Goal: Information Seeking & Learning: Learn about a topic

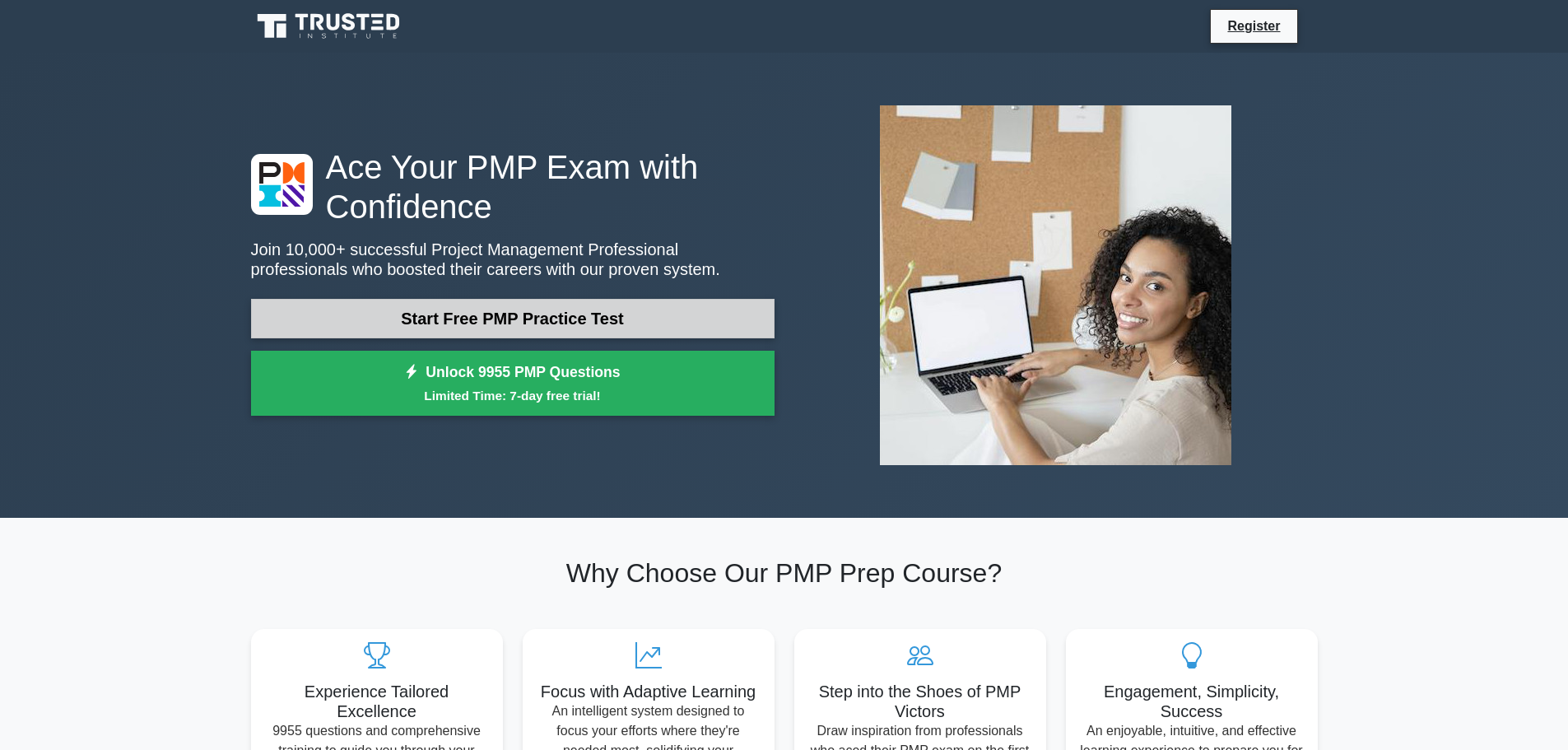
click at [527, 326] on link "Start Free PMP Practice Test" at bounding box center [512, 318] width 523 height 39
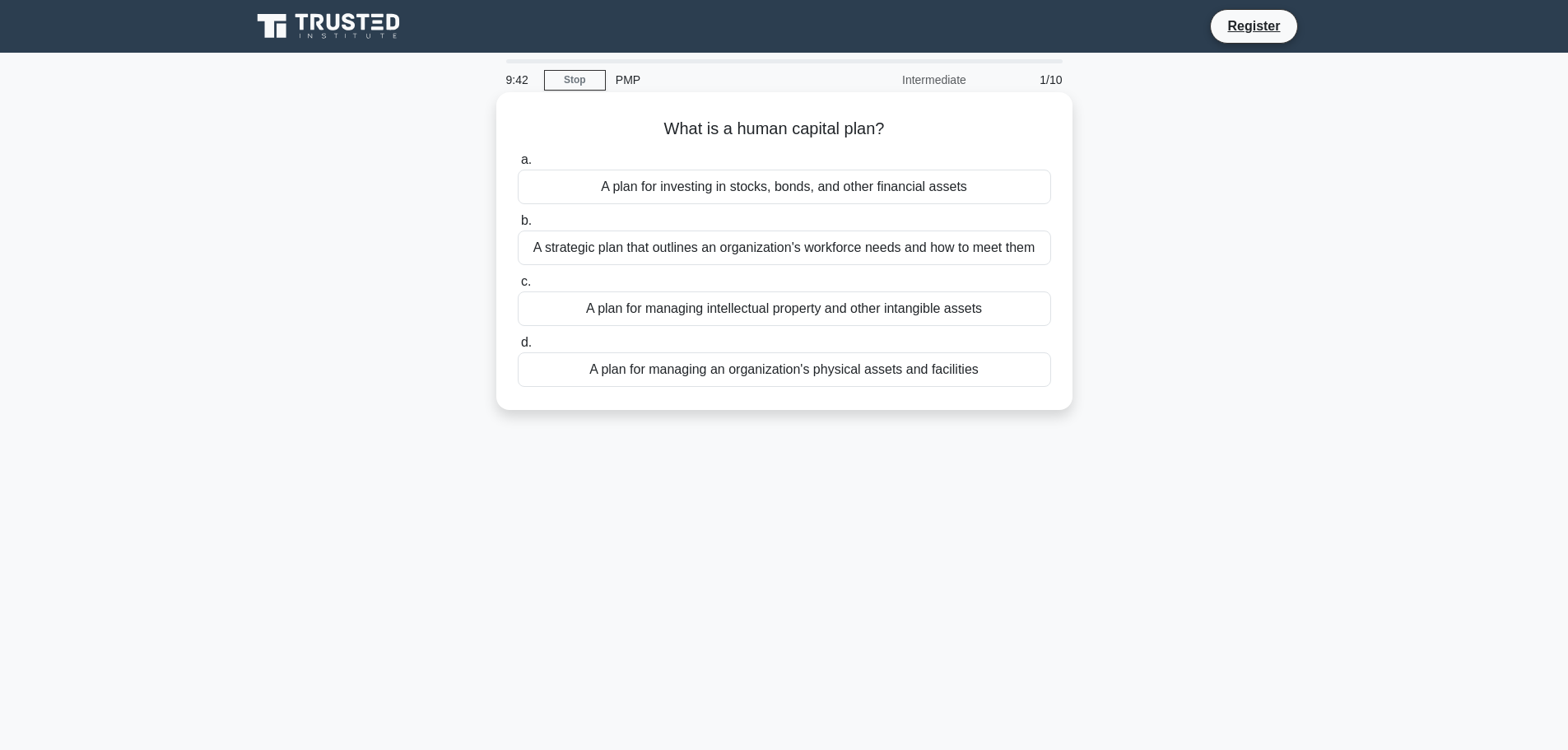
click at [799, 371] on div "A plan for managing an organization's physical assets and facilities" at bounding box center [784, 369] width 533 height 34
click at [517, 348] on input "d. A plan for managing an organization's physical assets and facilities" at bounding box center [517, 342] width 0 height 11
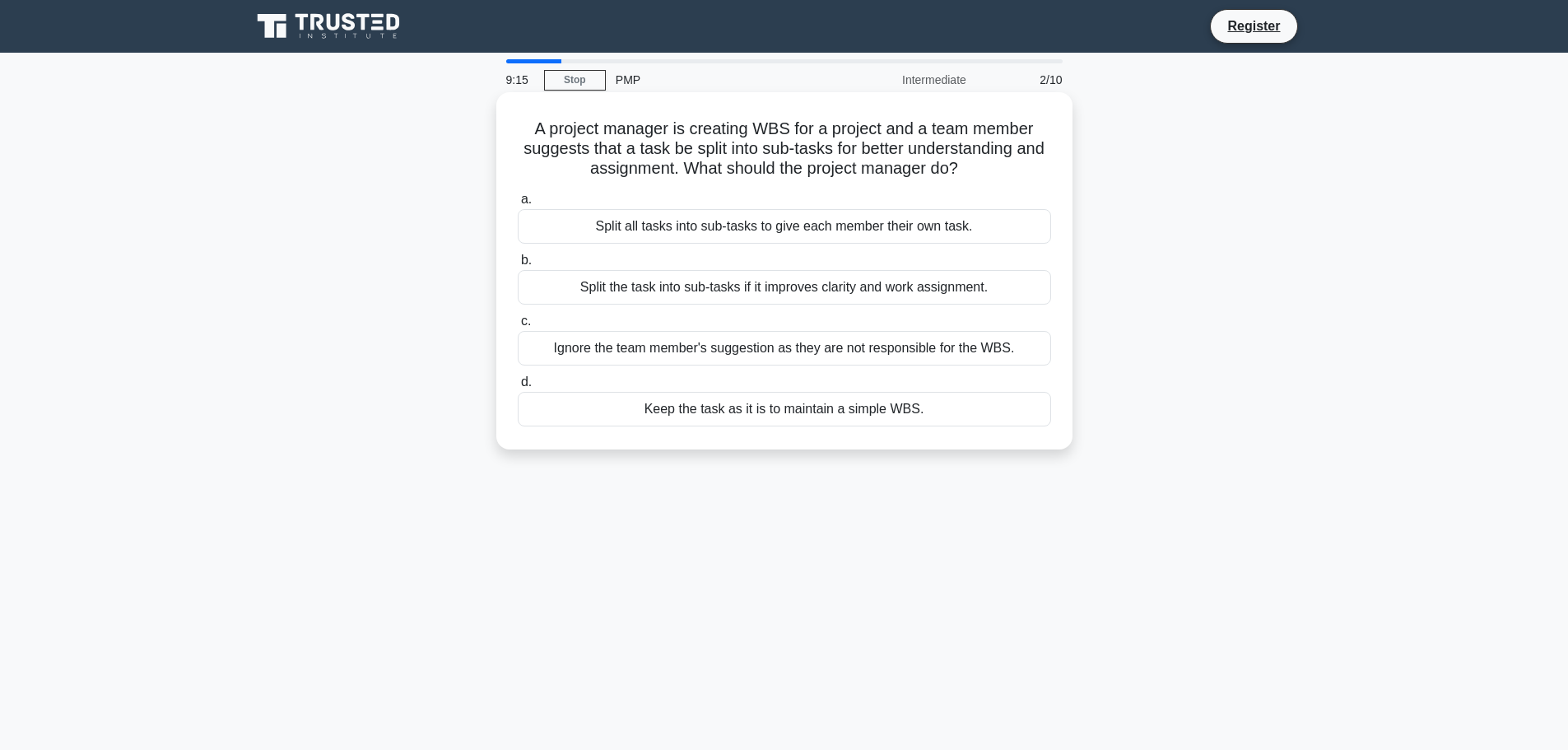
click at [843, 293] on div "Split the task into sub-tasks if it improves clarity and work assignment." at bounding box center [784, 287] width 533 height 34
click at [517, 266] on input "b. Split the task into sub-tasks if it improves clarity and work assignment." at bounding box center [517, 260] width 0 height 11
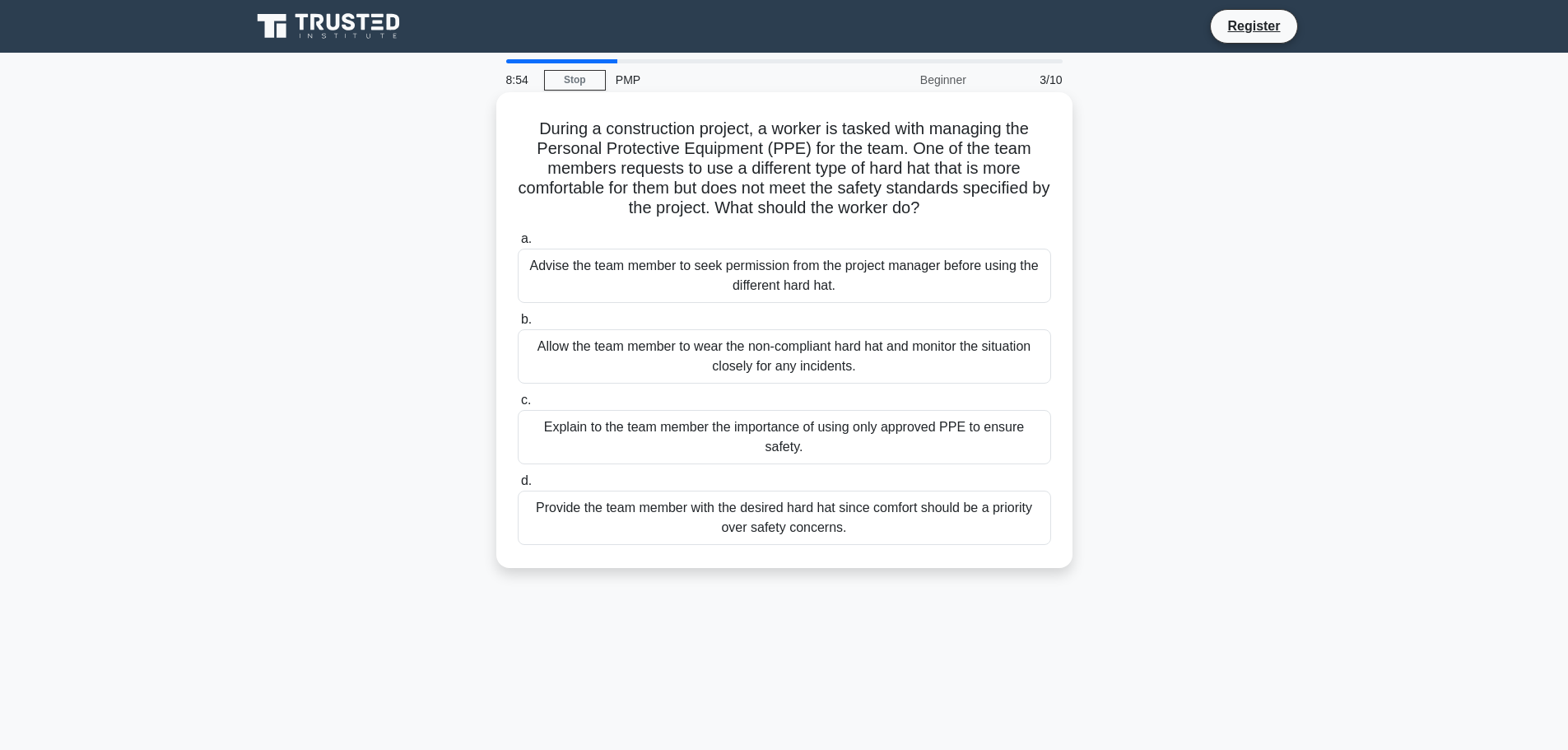
click at [898, 426] on div "Explain to the team member the importance of using only approved PPE to ensure …" at bounding box center [784, 437] width 533 height 54
click at [517, 406] on input "c. Explain to the team member the importance of using only approved PPE to ensu…" at bounding box center [517, 400] width 0 height 11
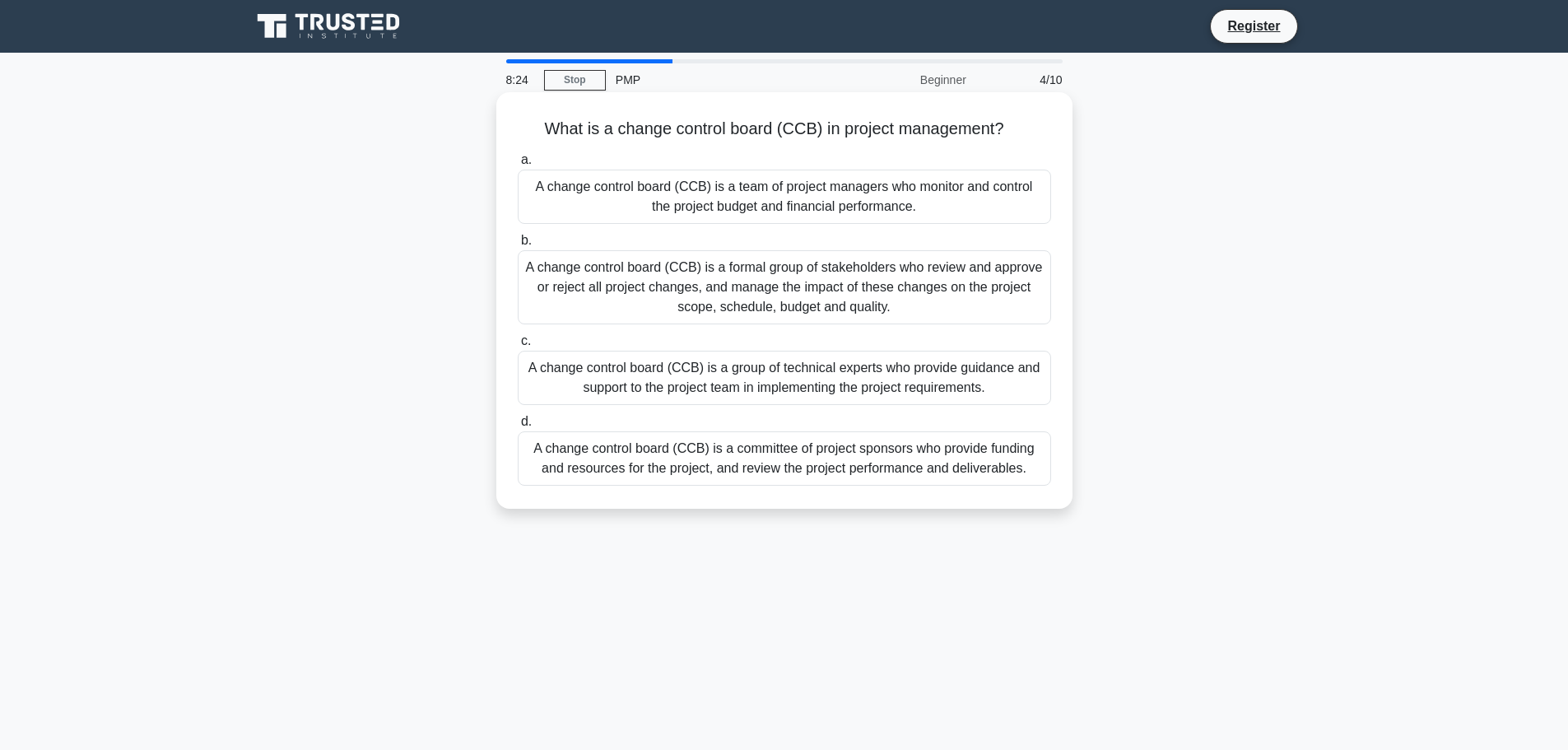
click at [775, 293] on div "A change control board (CCB) is a formal group of stakeholders who review and a…" at bounding box center [784, 287] width 533 height 74
click at [517, 246] on input "b. A change control board (CCB) is a formal group of stakeholders who review an…" at bounding box center [517, 241] width 0 height 11
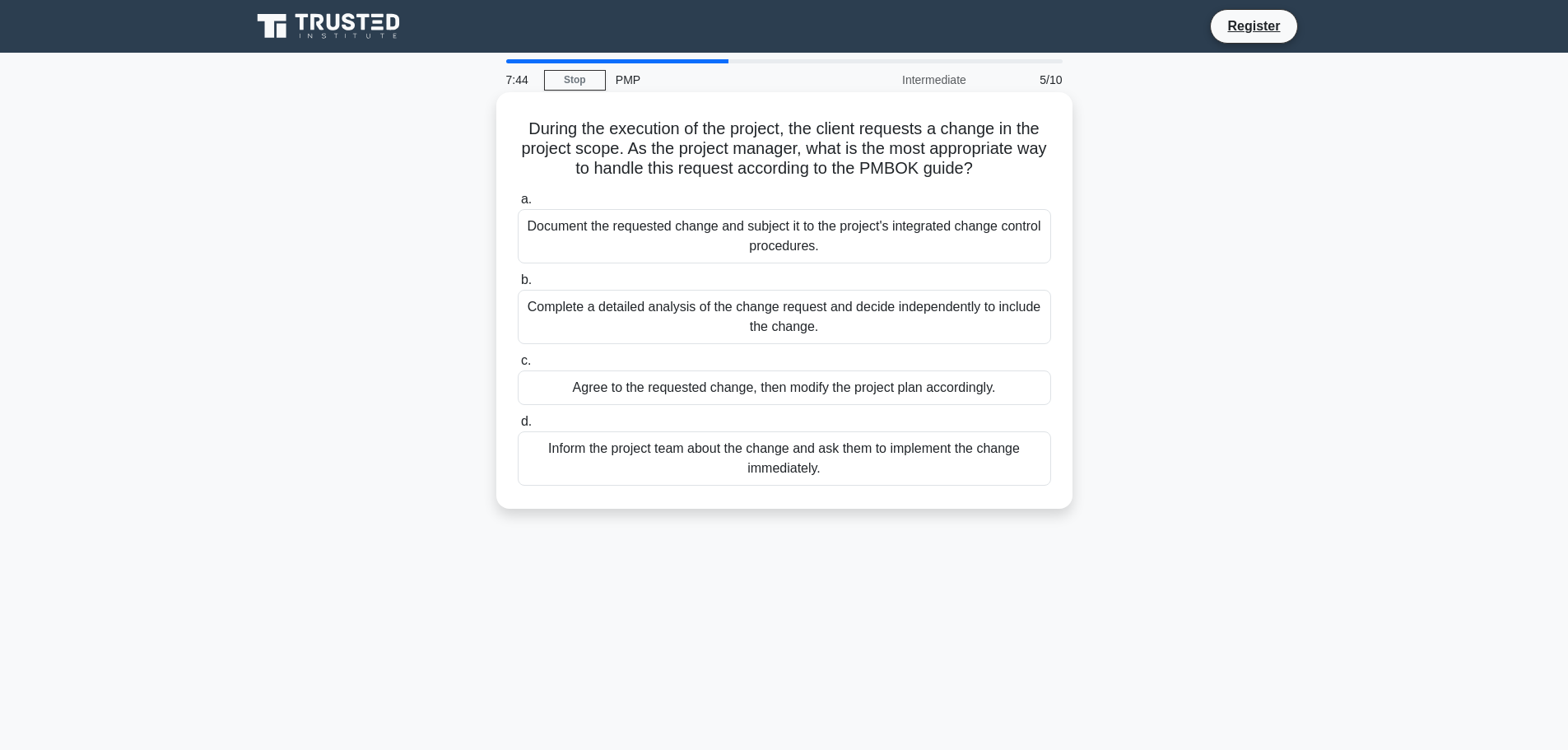
click at [886, 240] on div "Document the requested change and subject it to the project's integrated change…" at bounding box center [784, 236] width 533 height 54
click at [517, 205] on input "a. Document the requested change and subject it to the project's integrated cha…" at bounding box center [517, 199] width 0 height 11
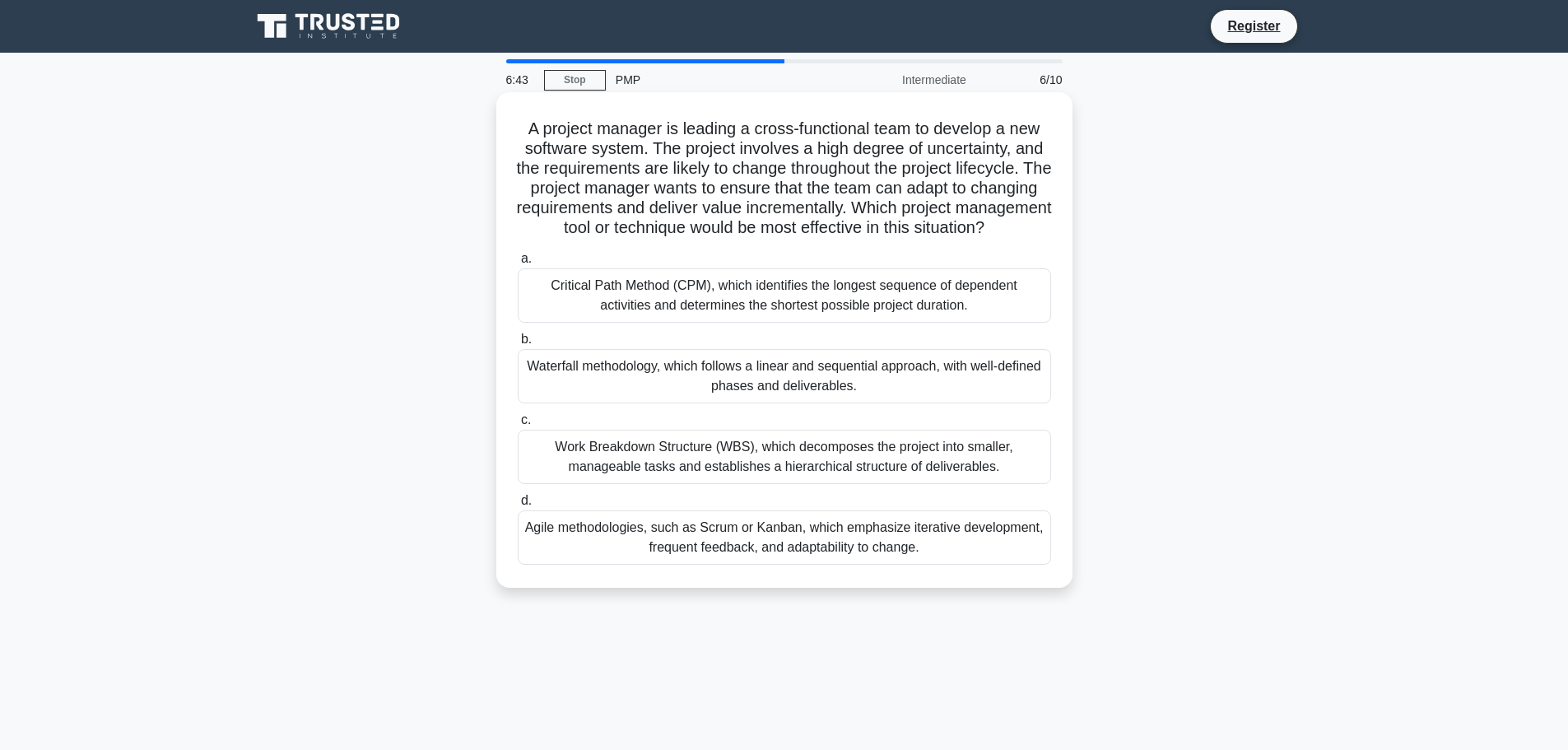
click at [861, 561] on div "Agile methodologies, such as Scrum or Kanban, which emphasize iterative develop…" at bounding box center [784, 537] width 533 height 54
click at [791, 558] on div "Agile methodologies, such as Scrum or Kanban, which emphasize iterative develop…" at bounding box center [784, 537] width 533 height 54
click at [517, 506] on input "d. Agile methodologies, such as Scrum or Kanban, which emphasize iterative deve…" at bounding box center [517, 501] width 0 height 11
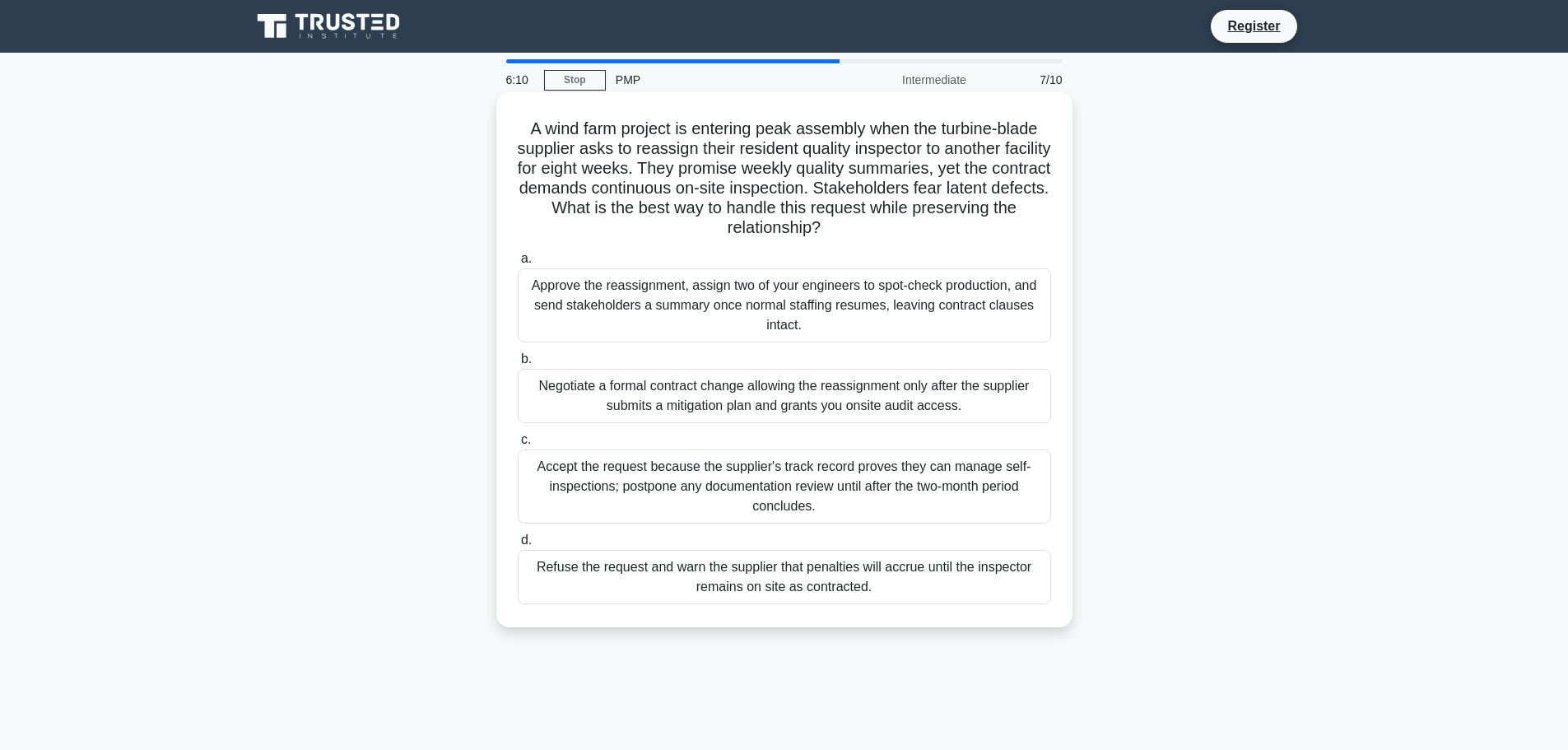
click at [901, 404] on div "Negotiate a formal contract change allowing the reassignment only after the sup…" at bounding box center [784, 396] width 533 height 54
click at [517, 365] on input "b. Negotiate a formal contract change allowing the reassignment only after the …" at bounding box center [517, 359] width 0 height 11
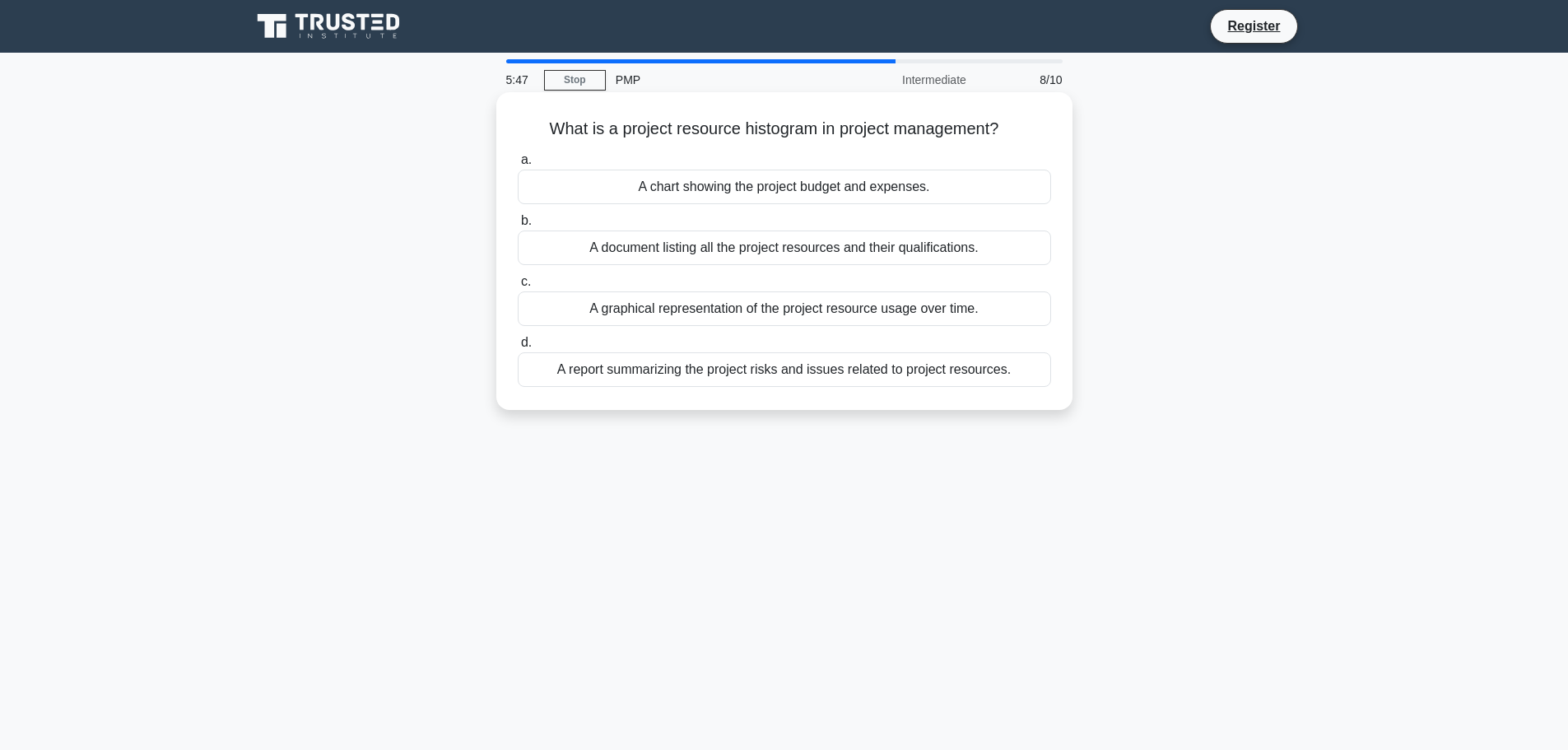
click at [727, 320] on div "A graphical representation of the project resource usage over time." at bounding box center [784, 308] width 533 height 34
click at [517, 288] on input "c. A graphical representation of the project resource usage over time." at bounding box center [517, 282] width 0 height 11
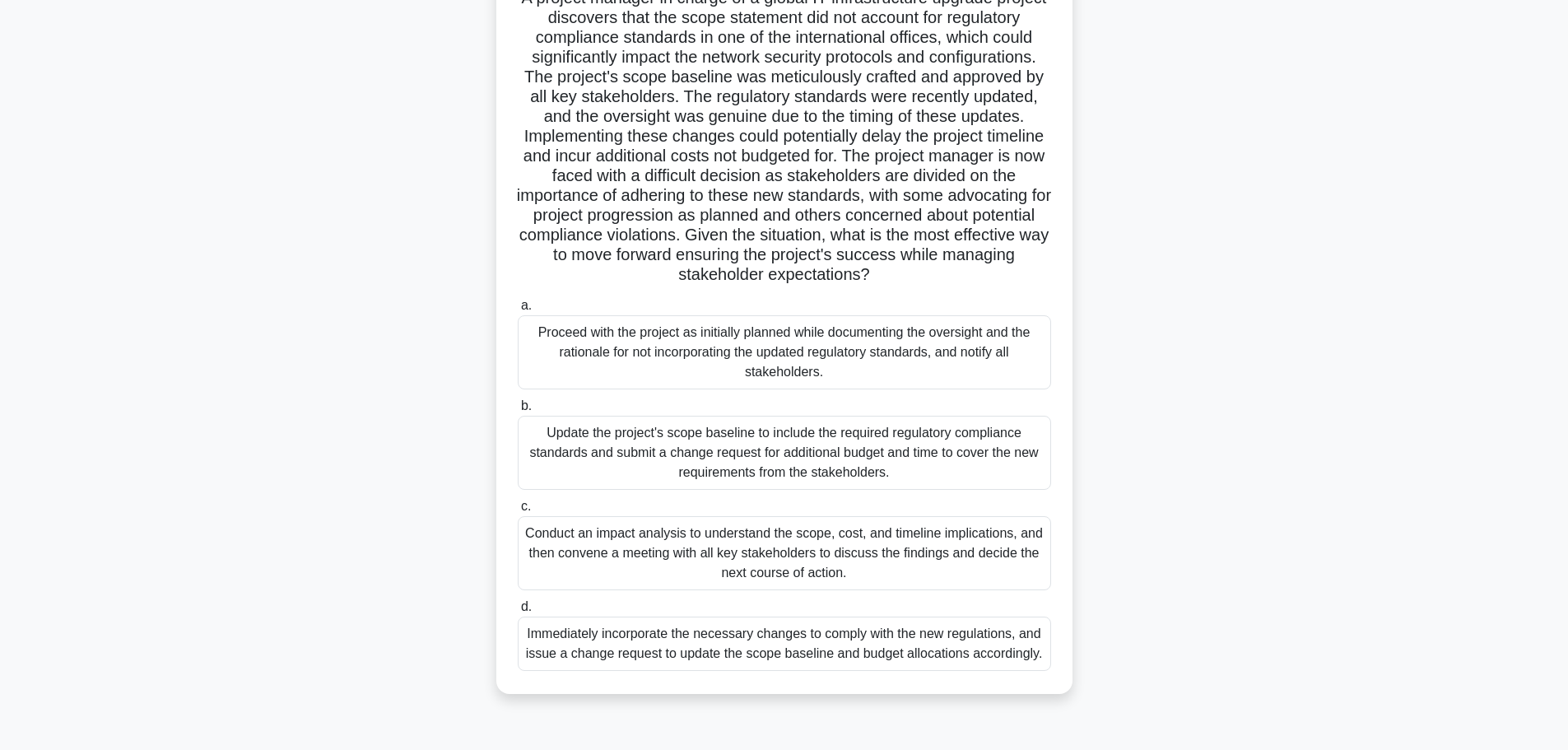
scroll to position [139, 0]
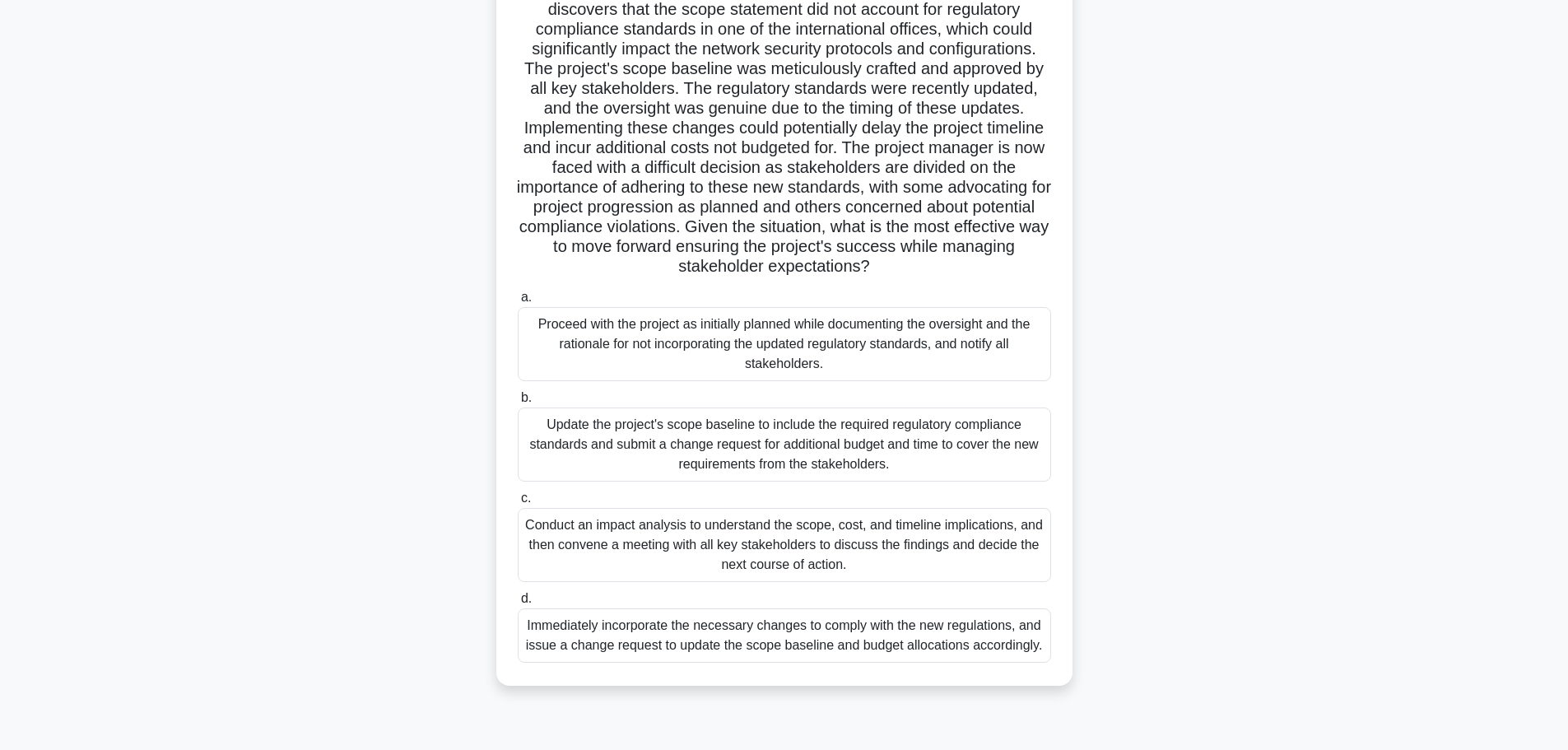
click at [952, 544] on div "Conduct an impact analysis to understand the scope, cost, and timeline implicat…" at bounding box center [784, 544] width 533 height 74
click at [517, 504] on input "c. Conduct an impact analysis to understand the scope, cost, and timeline impli…" at bounding box center [517, 498] width 0 height 11
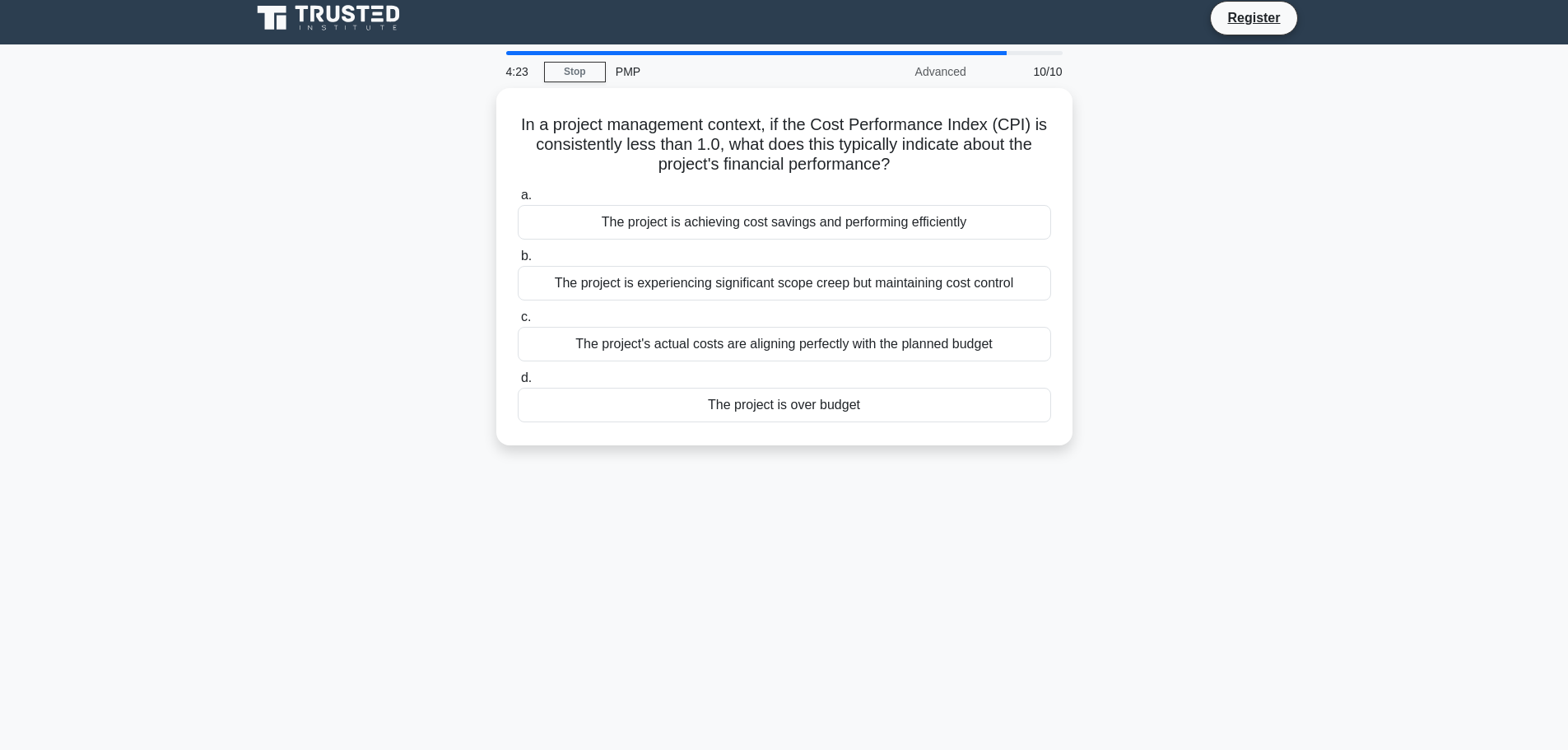
scroll to position [0, 0]
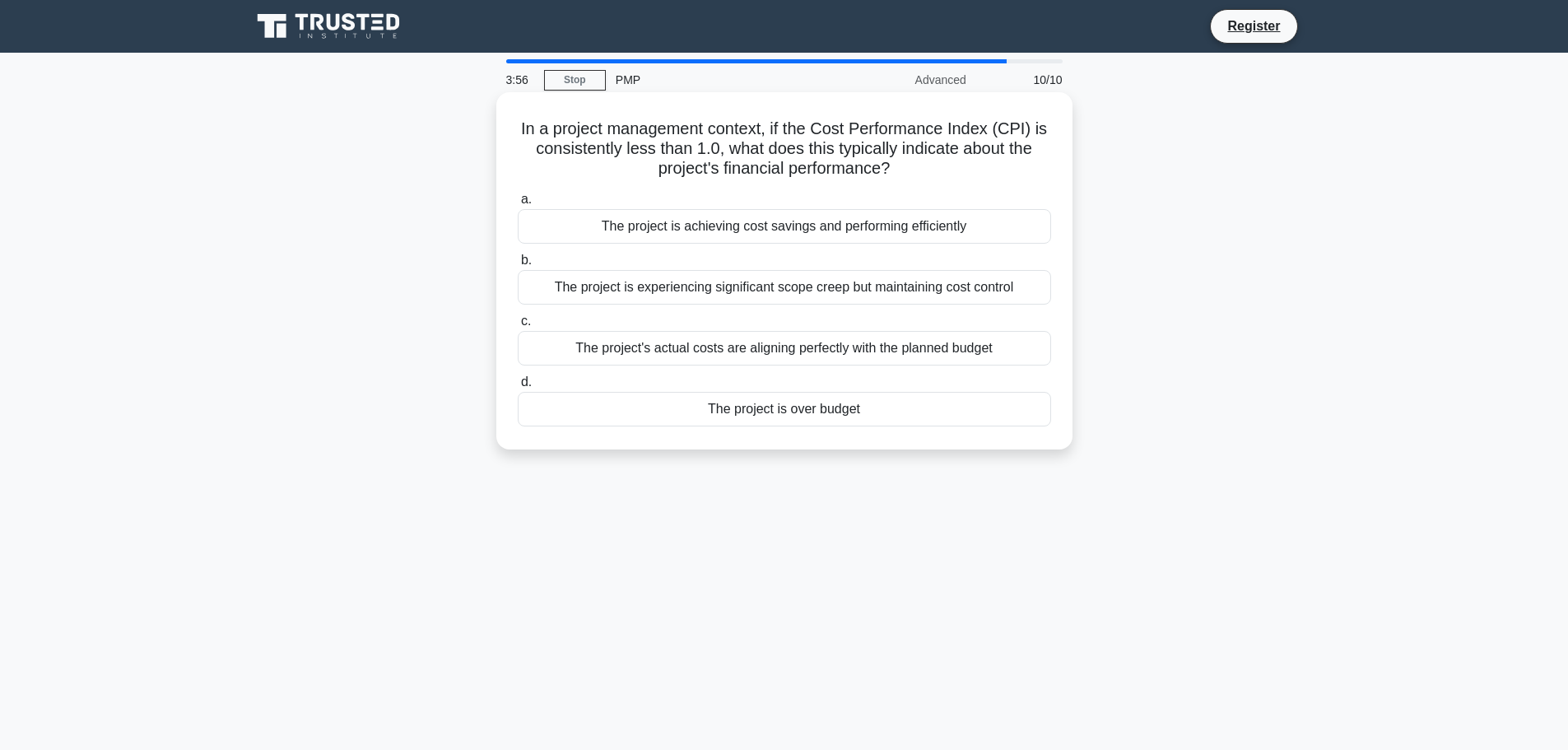
click at [776, 232] on div "The project is achieving cost savings and performing efficiently" at bounding box center [784, 226] width 533 height 34
click at [517, 205] on input "a. The project is achieving cost savings and performing efficiently" at bounding box center [517, 199] width 0 height 11
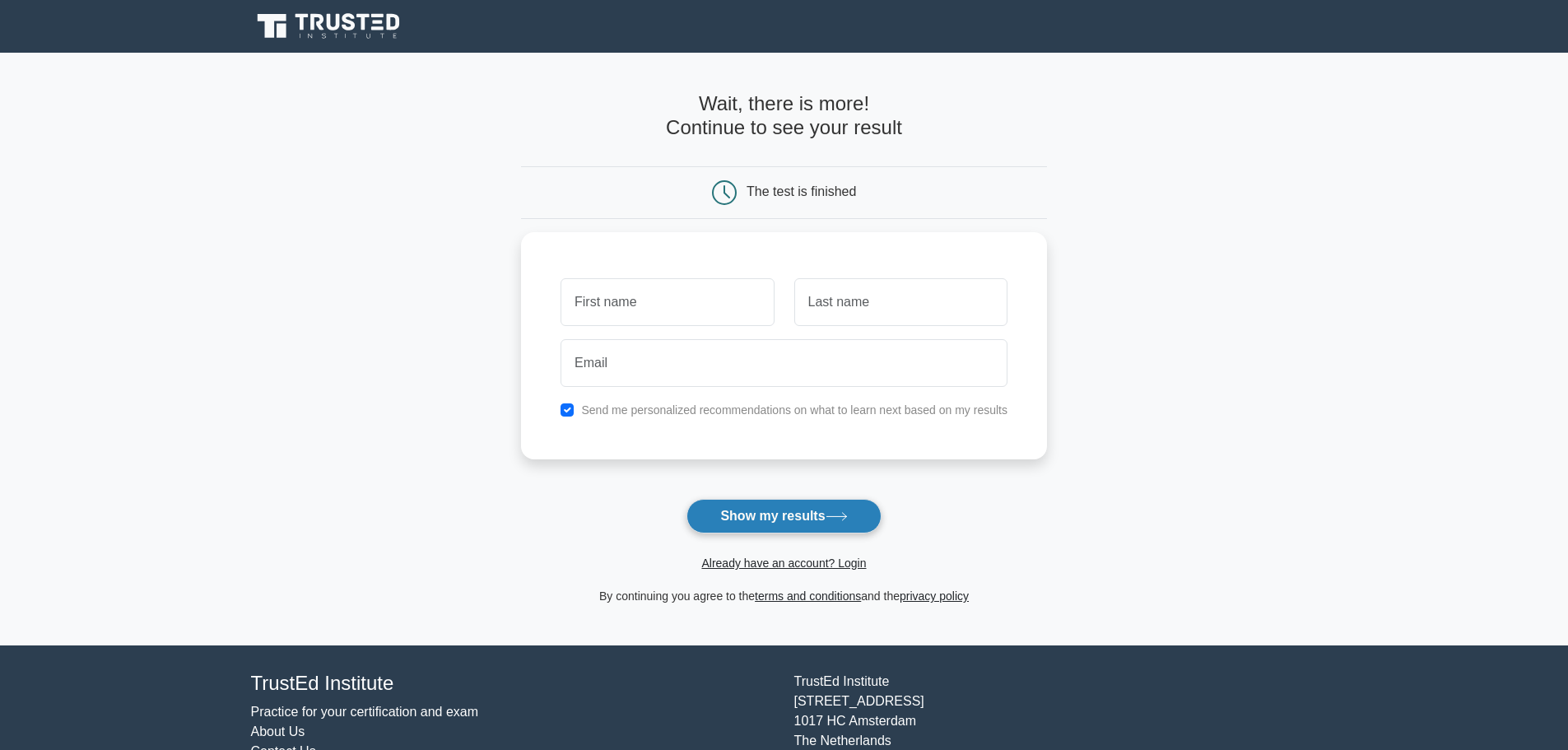
click at [792, 516] on button "Show my results" at bounding box center [783, 516] width 194 height 34
click at [707, 308] on input "text" at bounding box center [667, 298] width 213 height 48
type input "gersd"
click at [851, 305] on input "r" at bounding box center [901, 298] width 213 height 48
type input "rfwes"
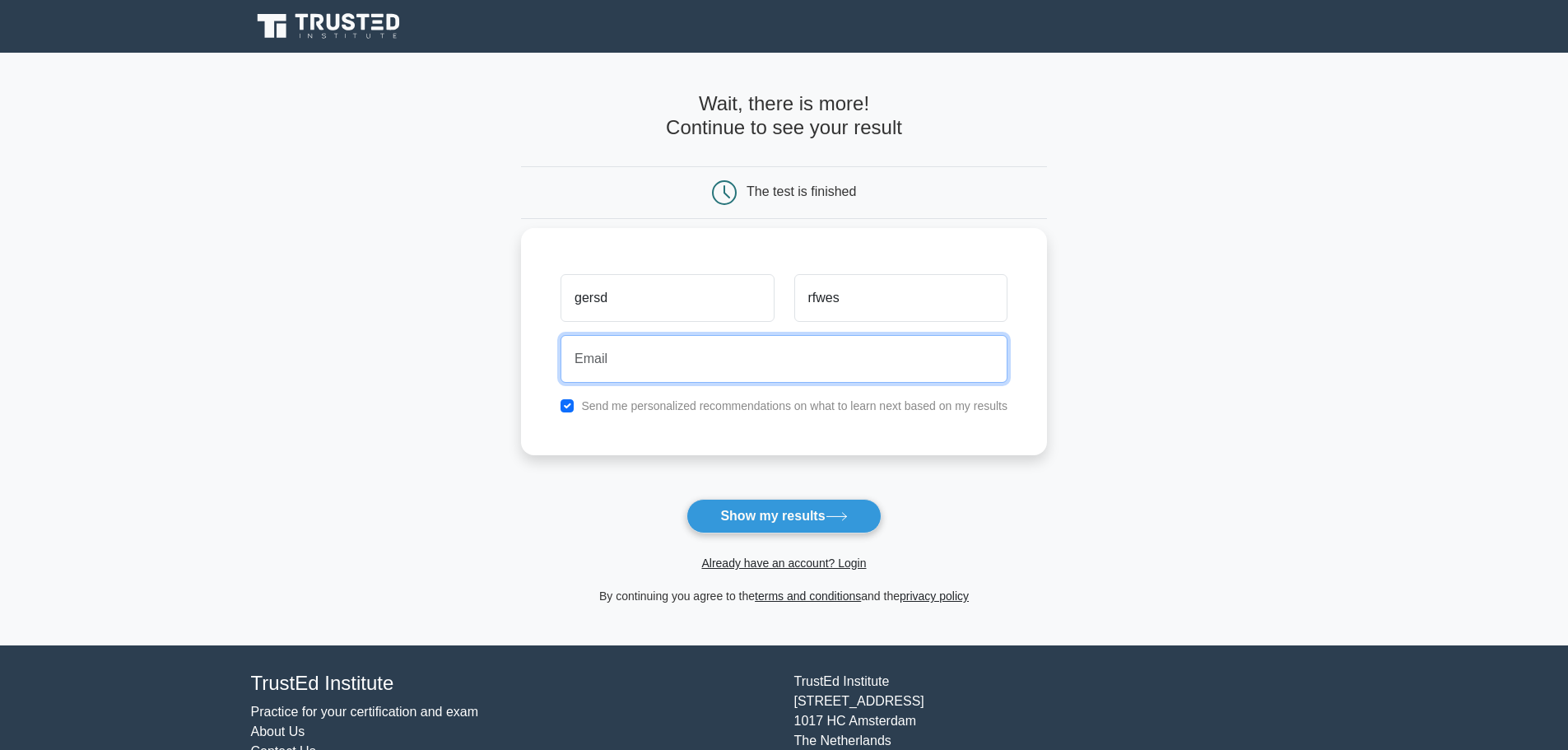
click at [772, 370] on input "email" at bounding box center [784, 358] width 447 height 48
type input "rrfwes@gmail.com"
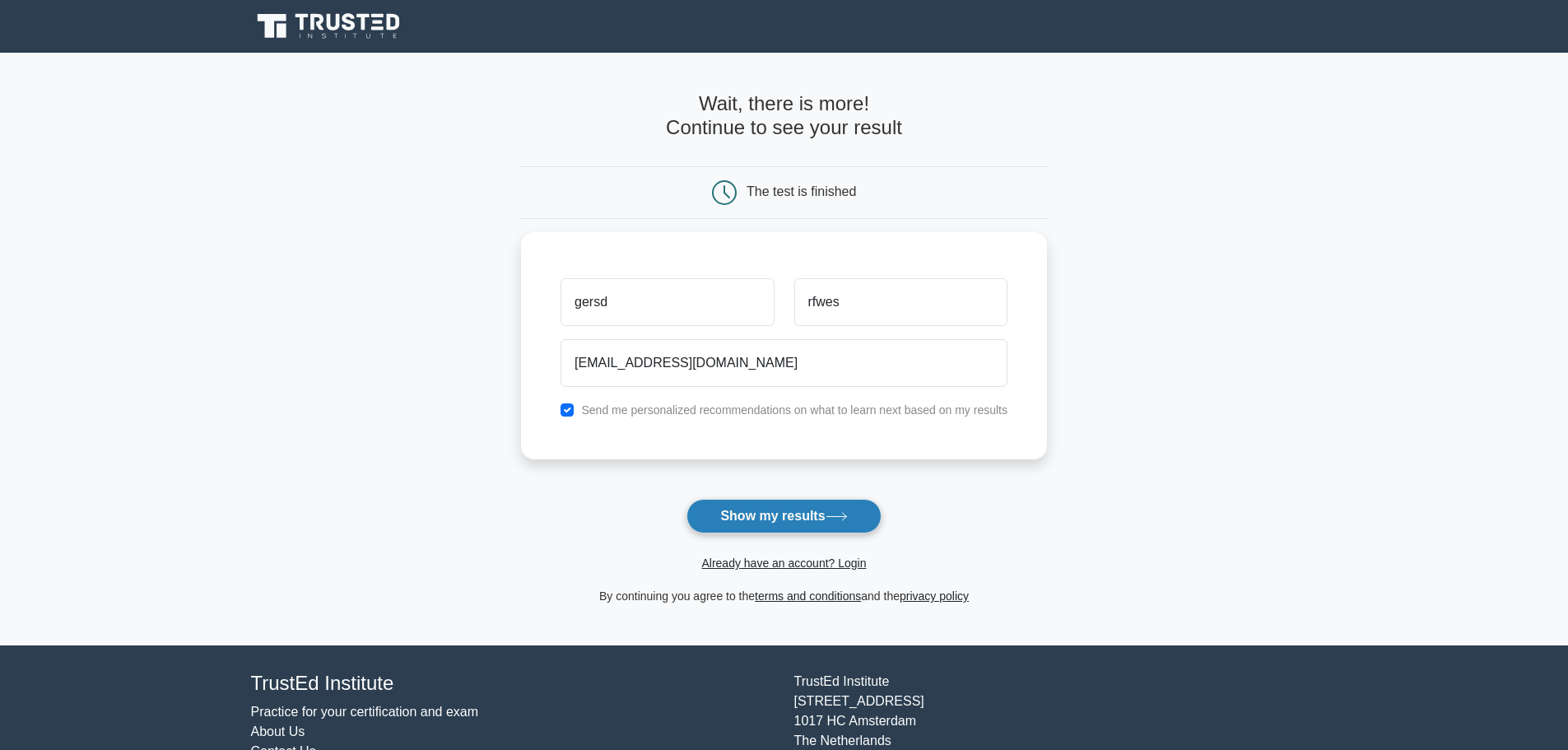
click at [775, 512] on button "Show my results" at bounding box center [783, 516] width 194 height 34
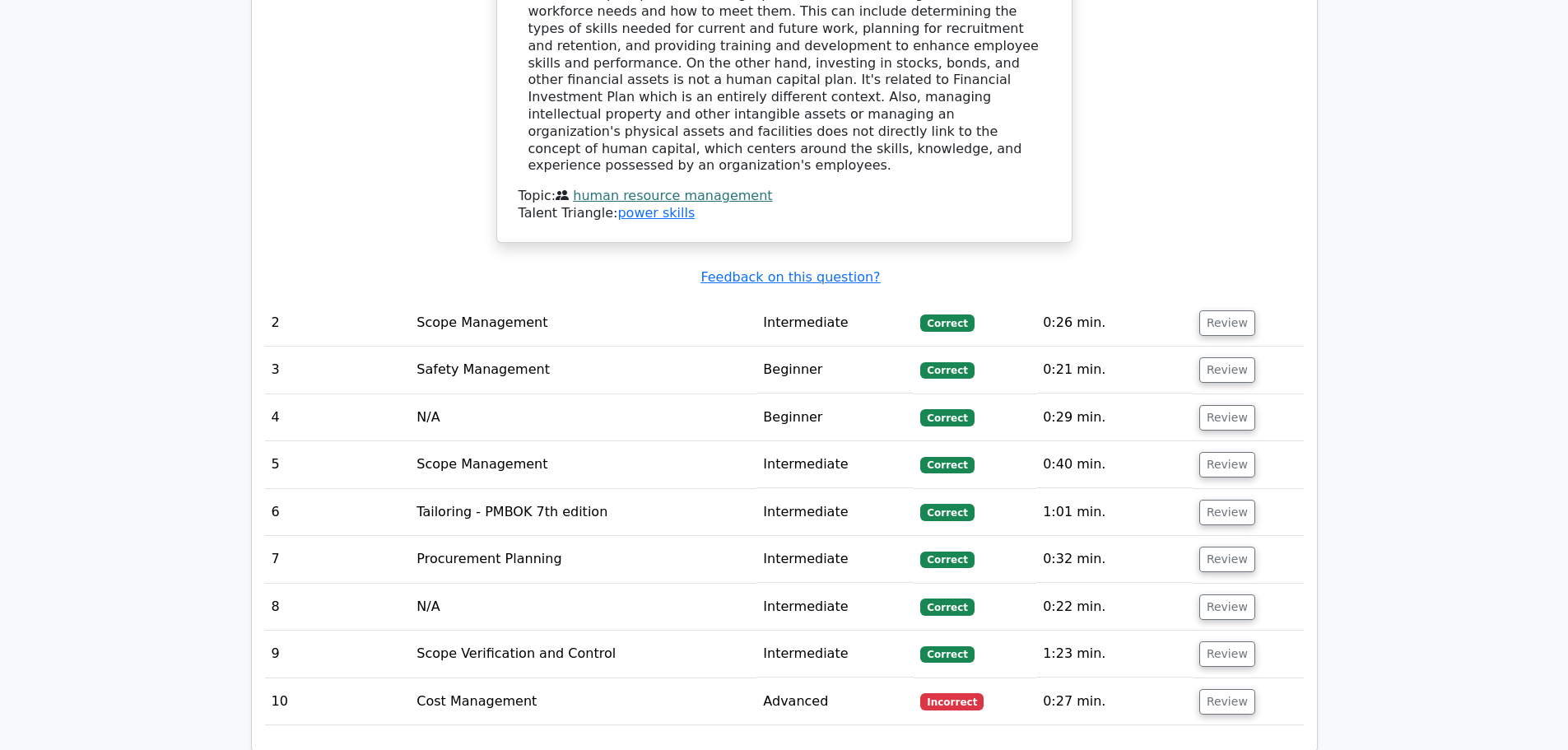
scroll to position [1893, 0]
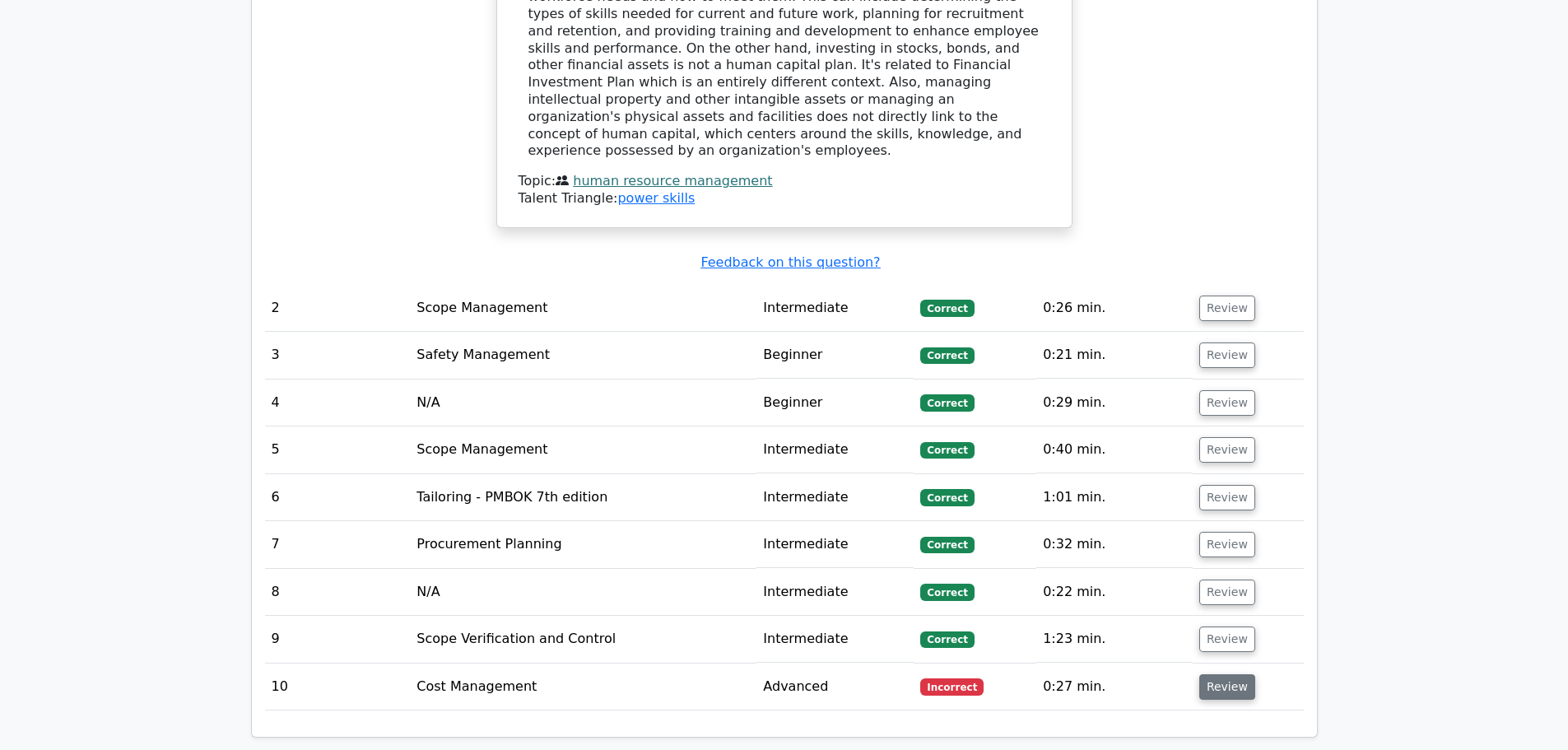
click at [1218, 674] on button "Review" at bounding box center [1226, 687] width 56 height 26
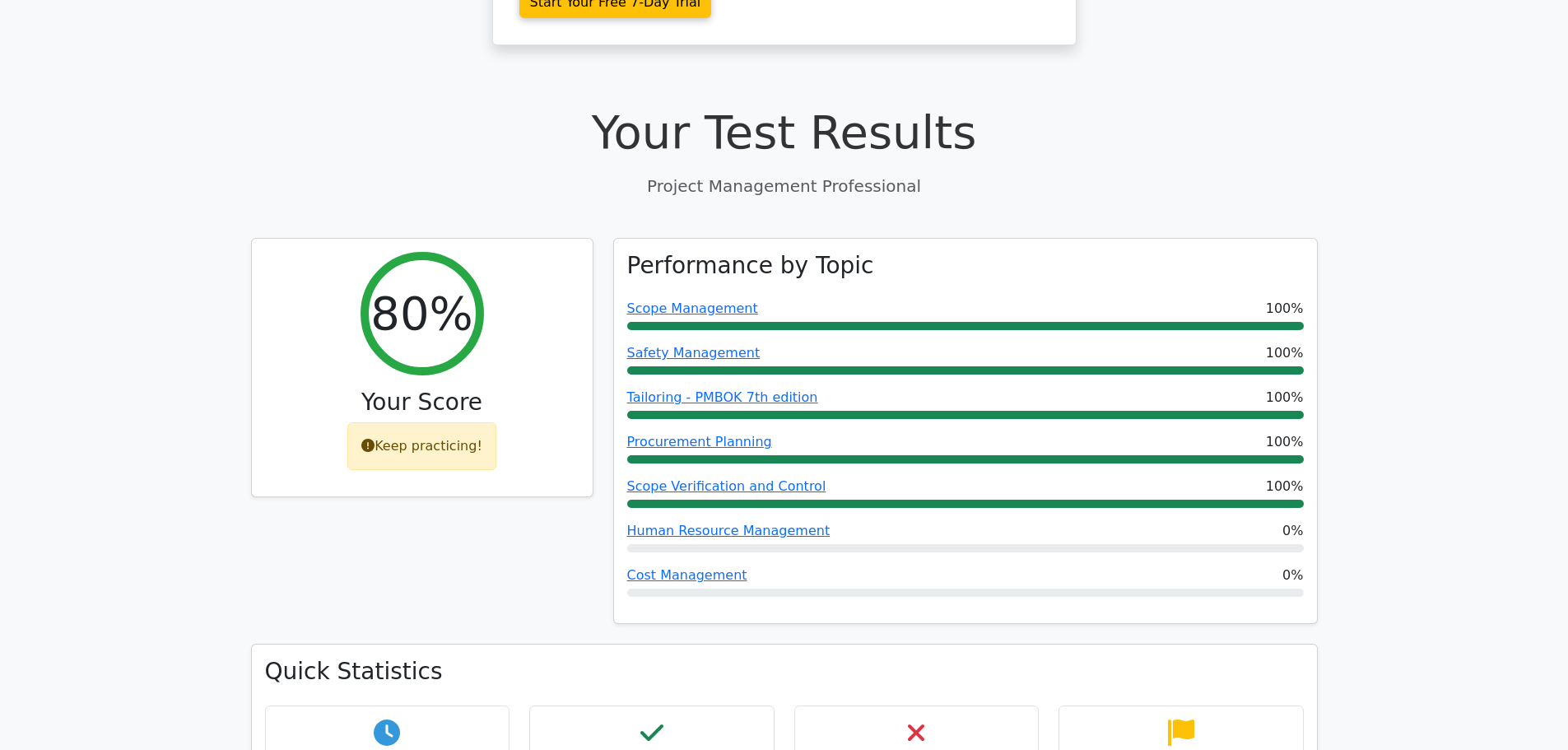
scroll to position [494, 0]
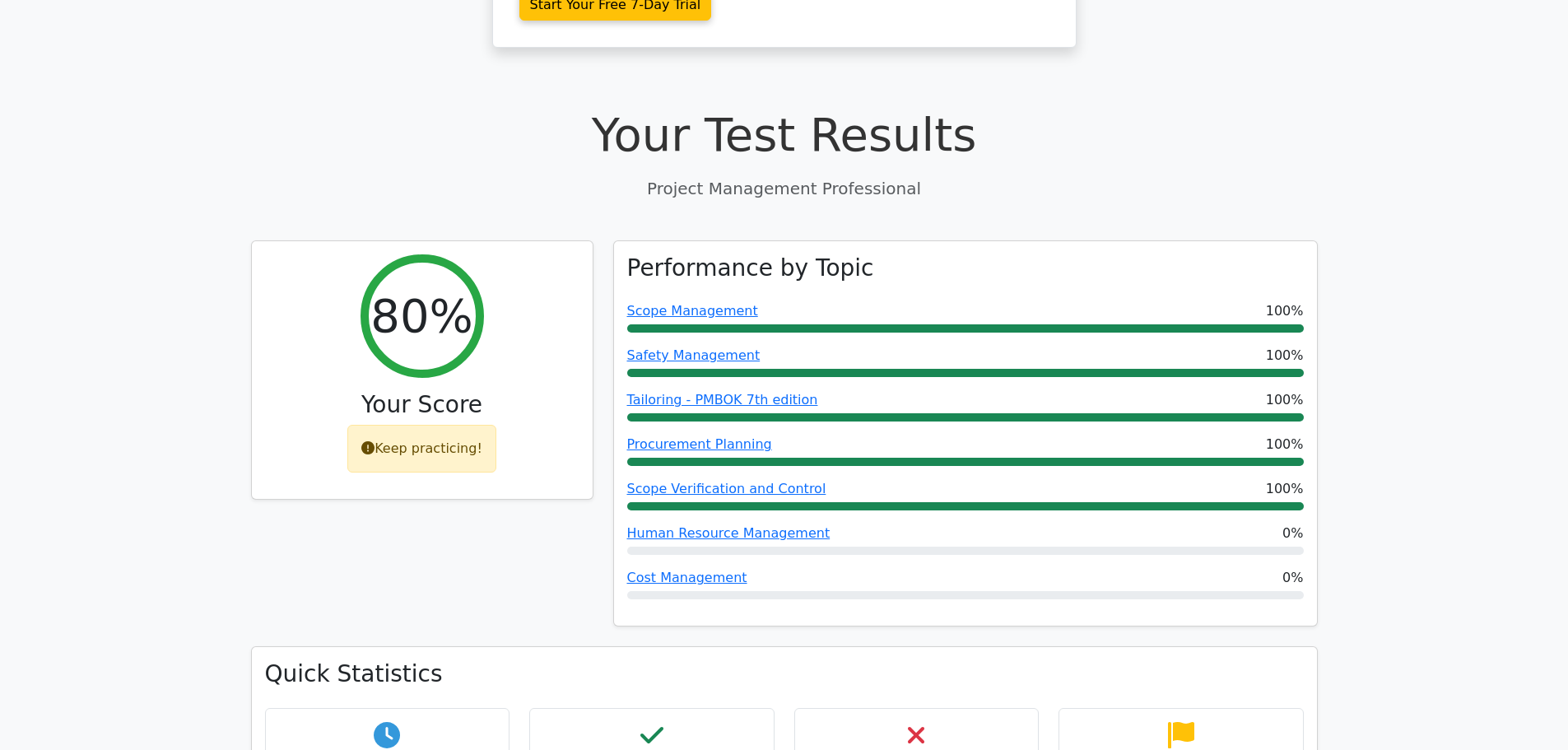
drag, startPoint x: 181, startPoint y: 372, endPoint x: 204, endPoint y: 370, distance: 23.1
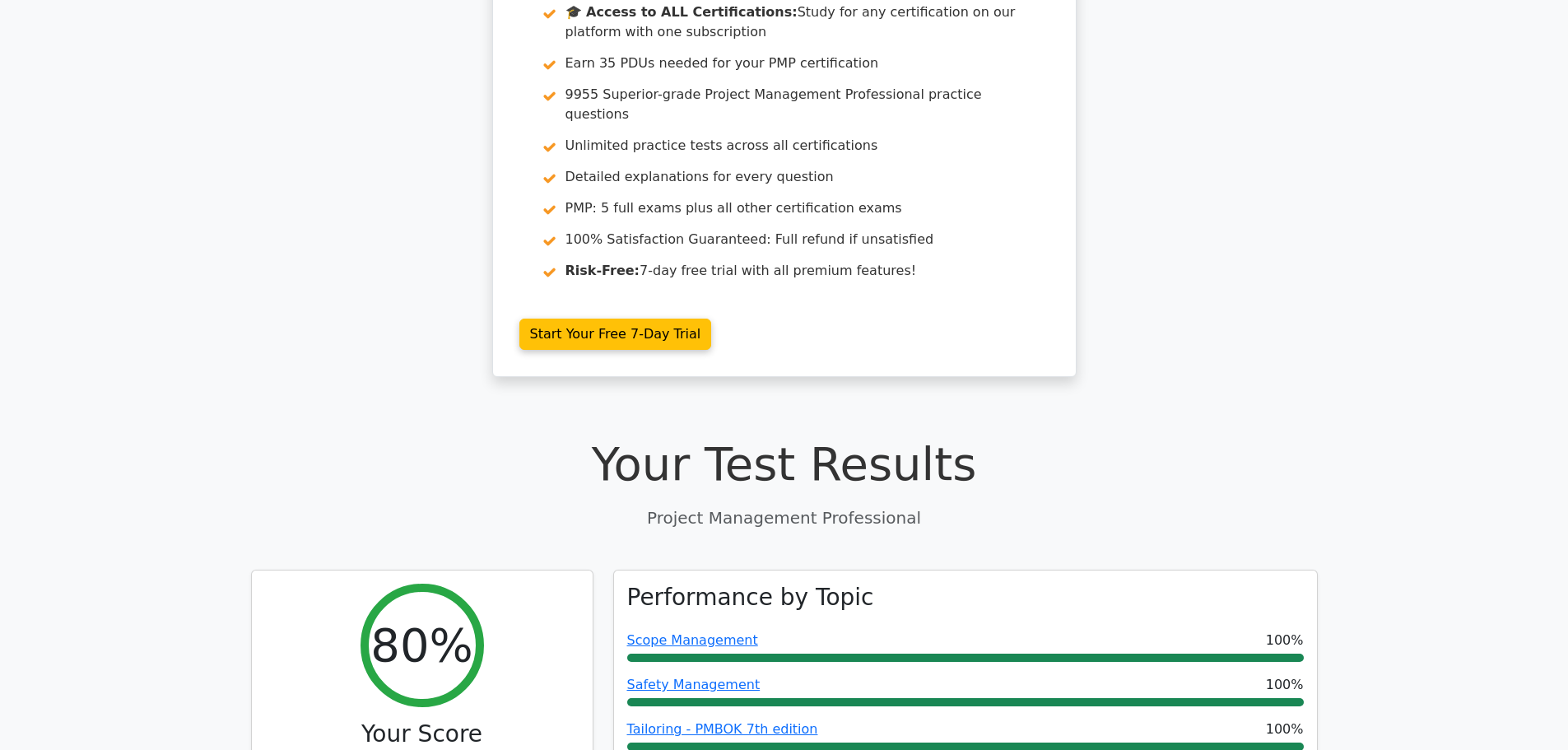
drag, startPoint x: 511, startPoint y: 178, endPoint x: 405, endPoint y: -100, distance: 297.5
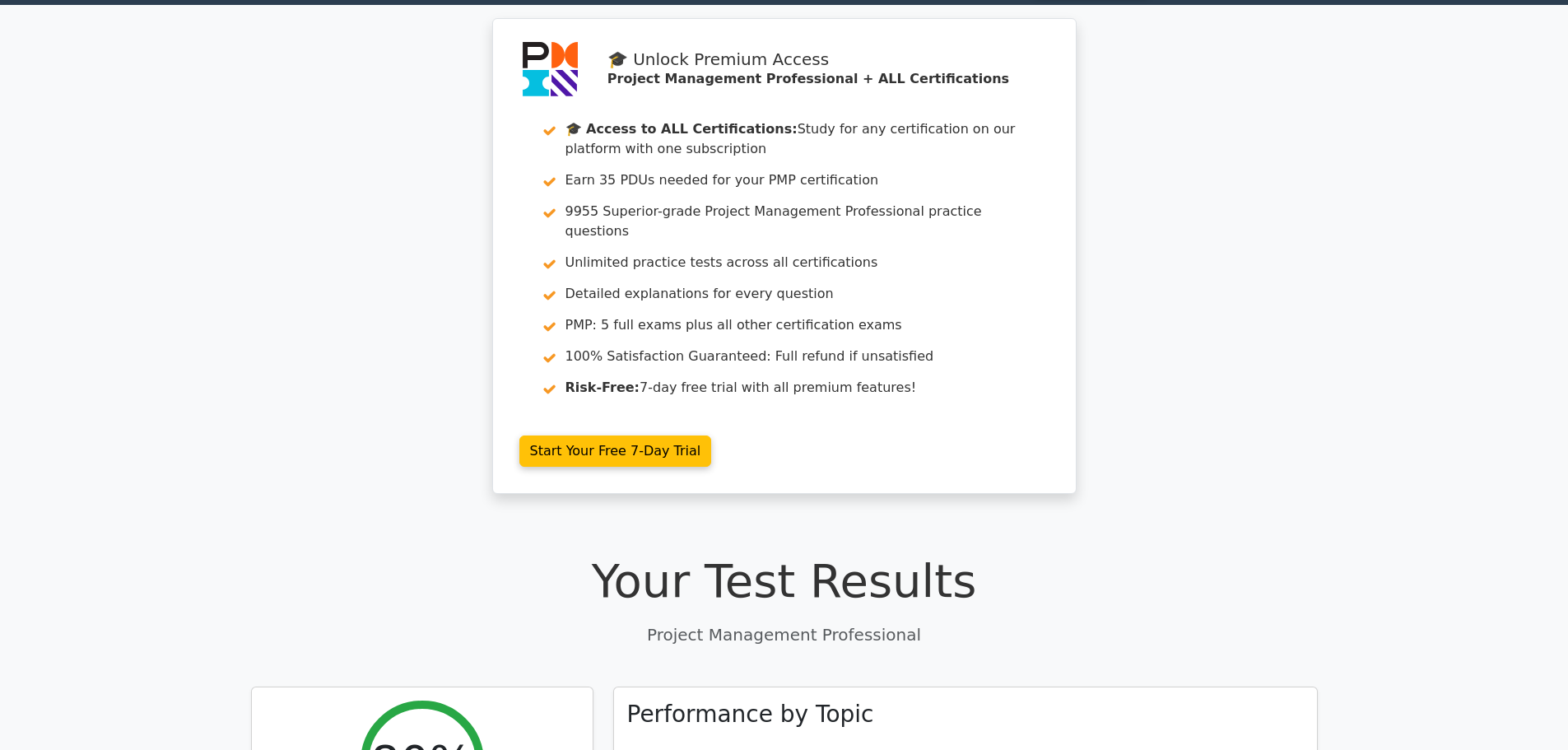
scroll to position [0, 0]
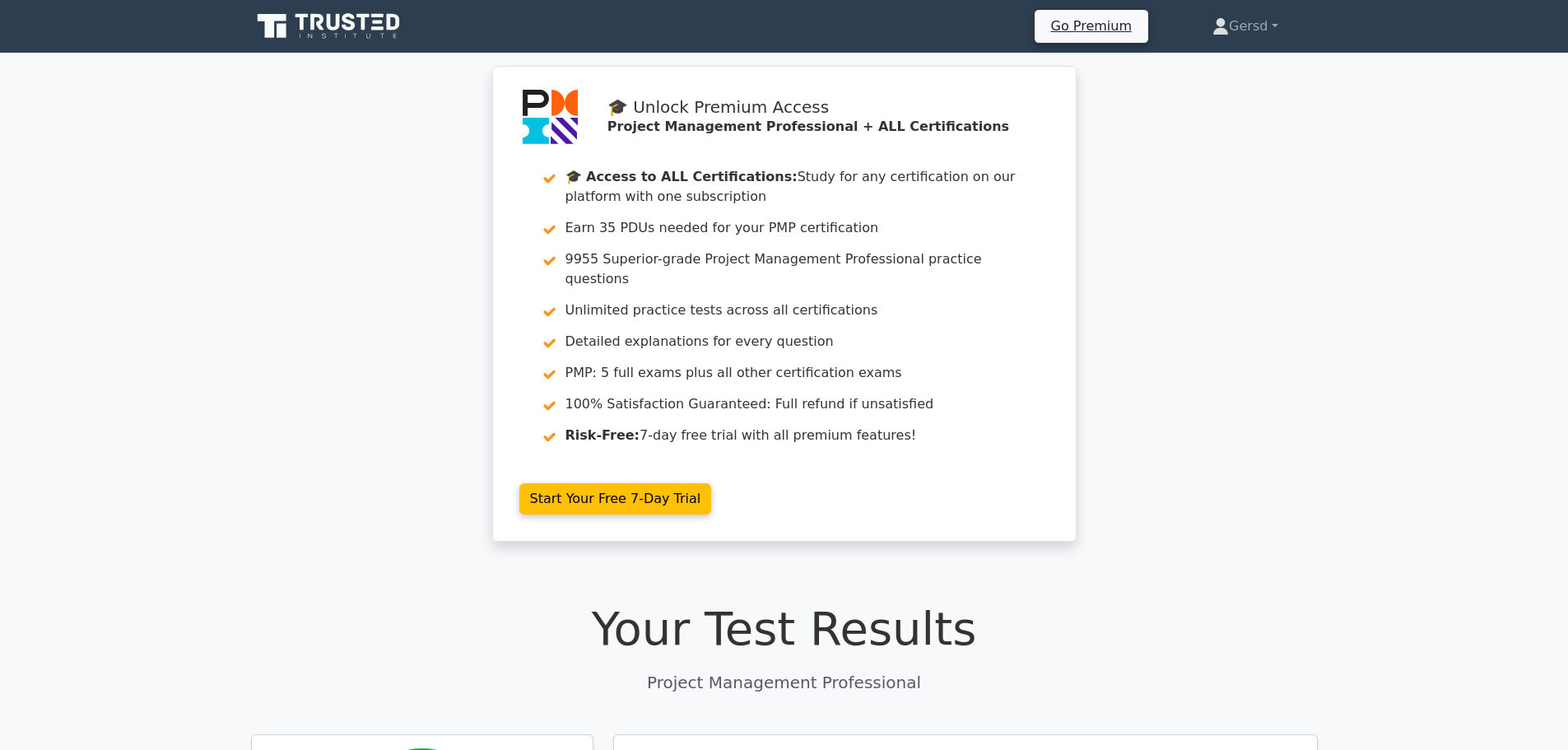
drag, startPoint x: 367, startPoint y: 166, endPoint x: 372, endPoint y: 128, distance: 38.3
